Goal: Transaction & Acquisition: Book appointment/travel/reservation

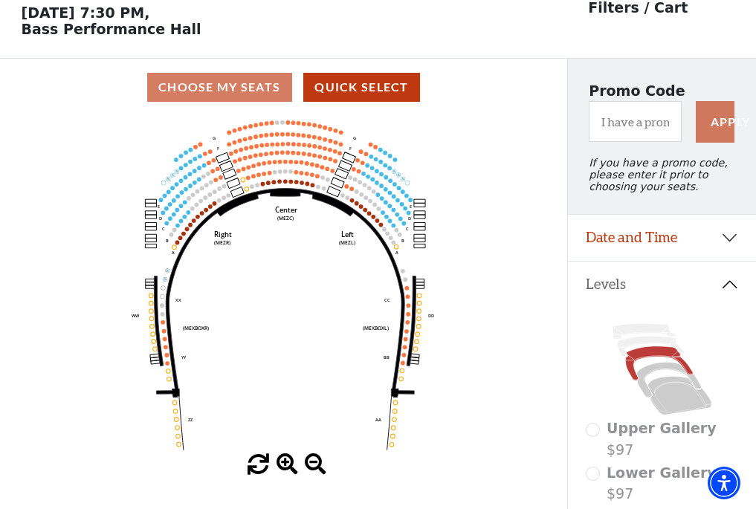
scroll to position [69, 0]
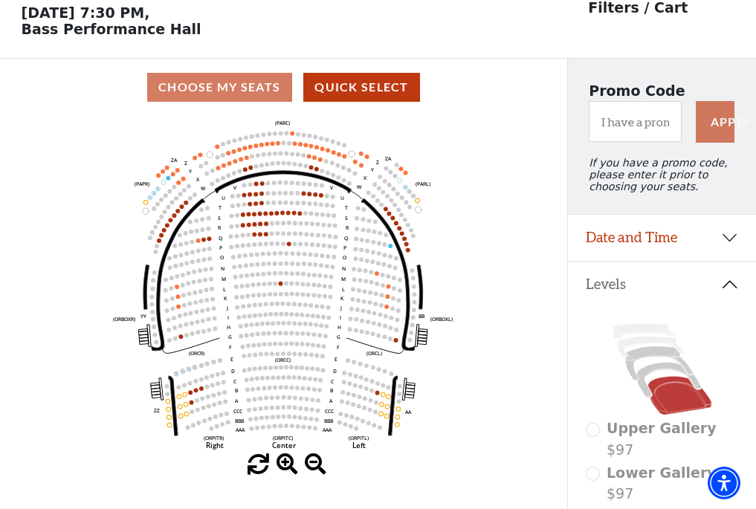
scroll to position [69, 0]
